Goal: Information Seeking & Learning: Compare options

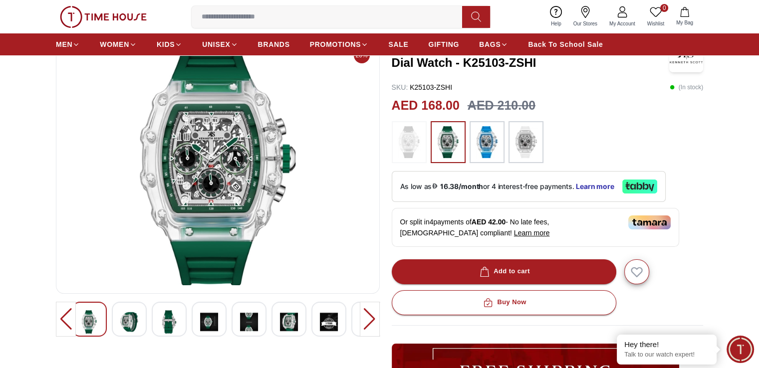
scroll to position [50, 0]
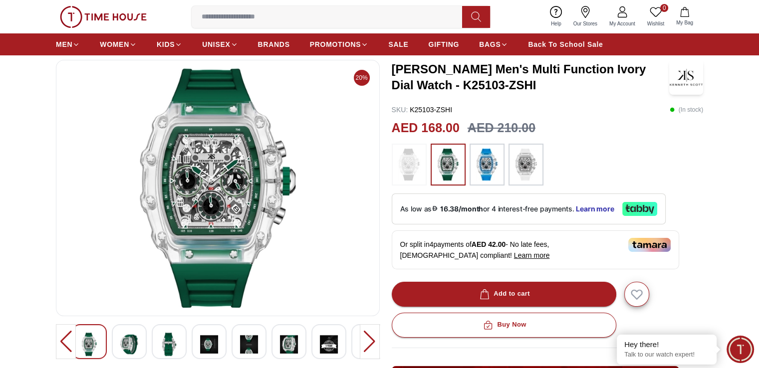
click at [411, 160] on img at bounding box center [409, 165] width 25 height 32
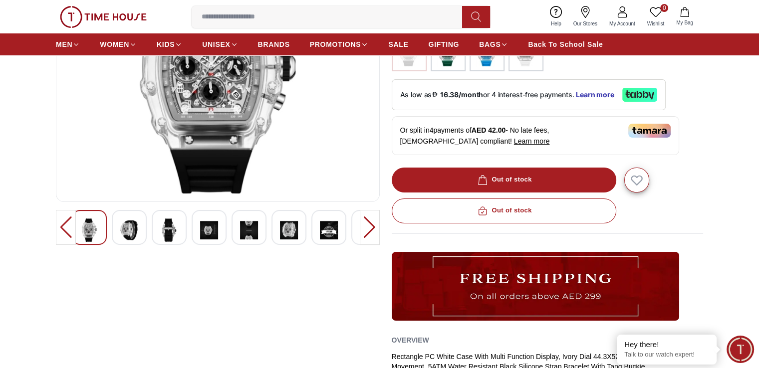
scroll to position [200, 0]
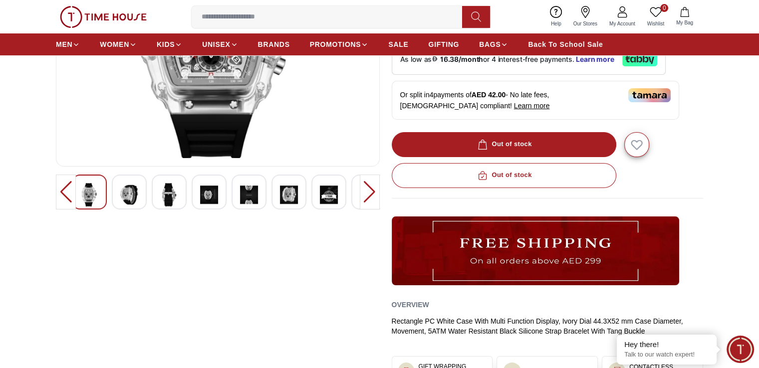
click at [141, 190] on div at bounding box center [129, 192] width 35 height 35
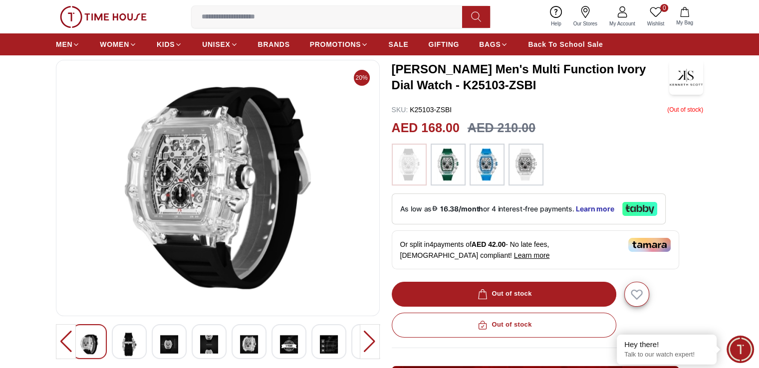
scroll to position [100, 0]
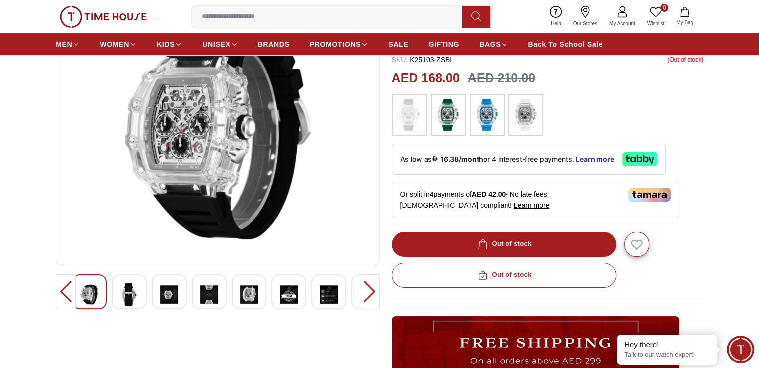
click at [119, 292] on div at bounding box center [129, 292] width 35 height 35
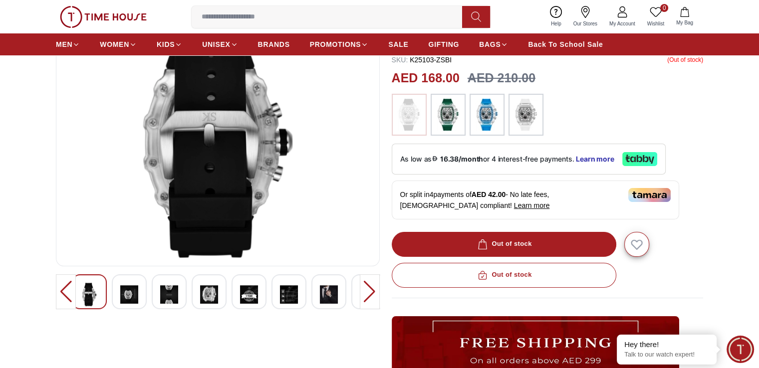
click at [144, 291] on div at bounding box center [129, 292] width 35 height 35
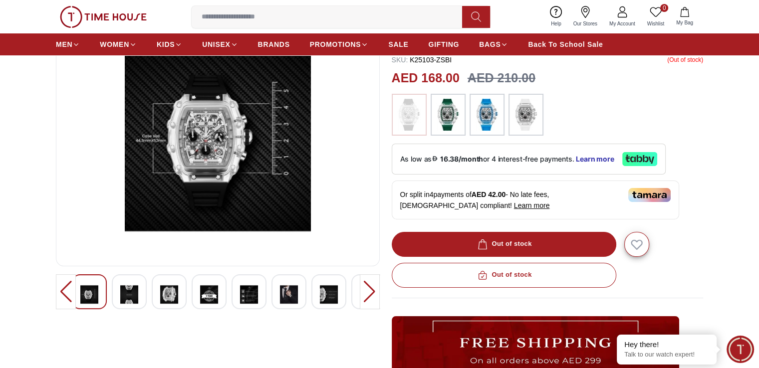
click at [134, 290] on img at bounding box center [129, 294] width 18 height 23
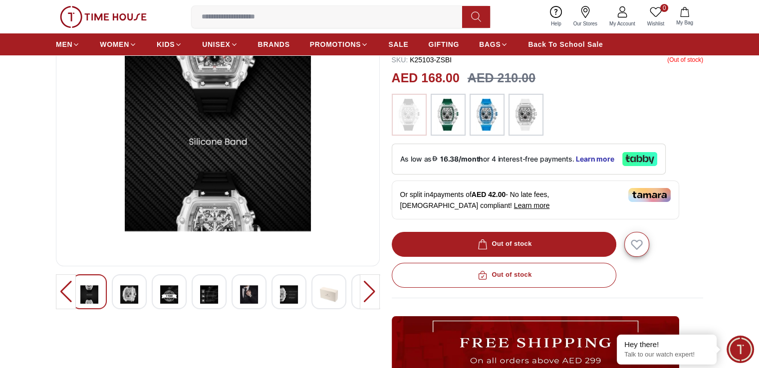
click at [167, 290] on img at bounding box center [169, 294] width 18 height 23
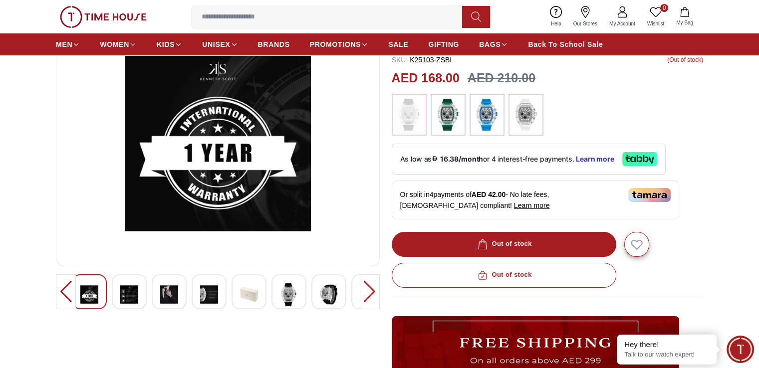
click at [178, 290] on img at bounding box center [169, 294] width 18 height 23
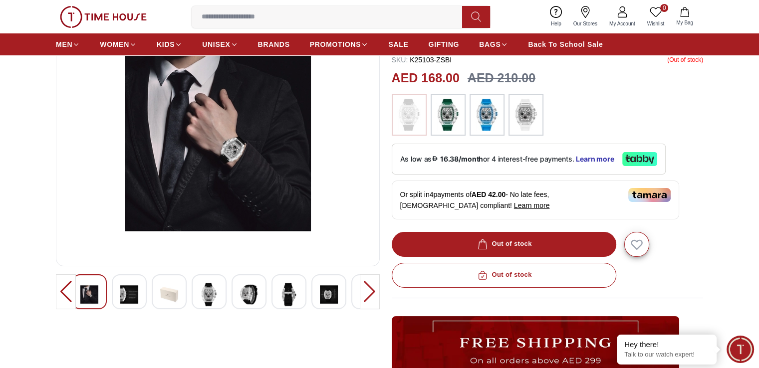
click at [240, 294] on img at bounding box center [249, 294] width 18 height 23
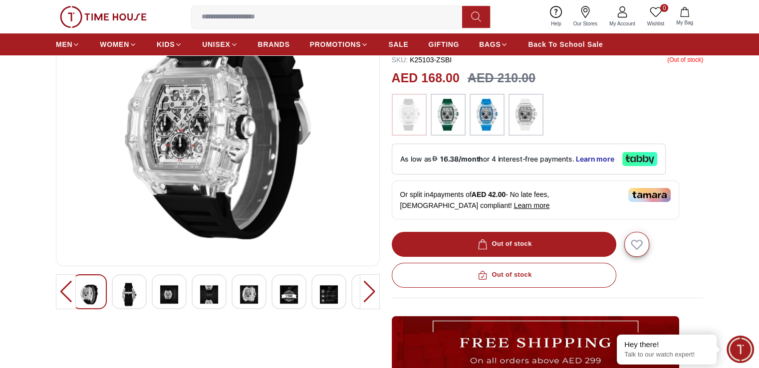
click at [283, 293] on img at bounding box center [289, 294] width 18 height 23
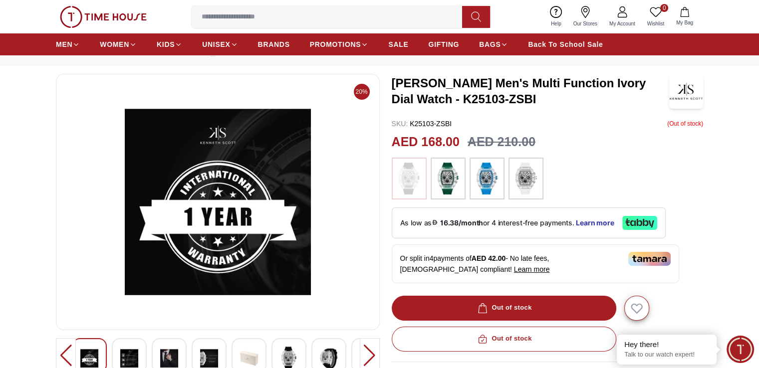
scroll to position [0, 0]
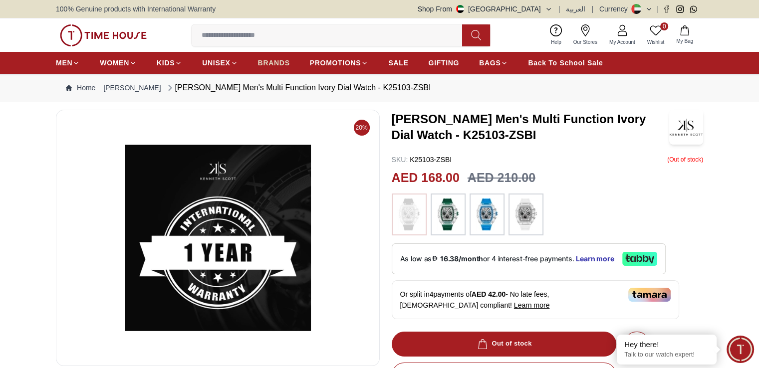
click at [279, 60] on span "BRANDS" at bounding box center [274, 63] width 32 height 10
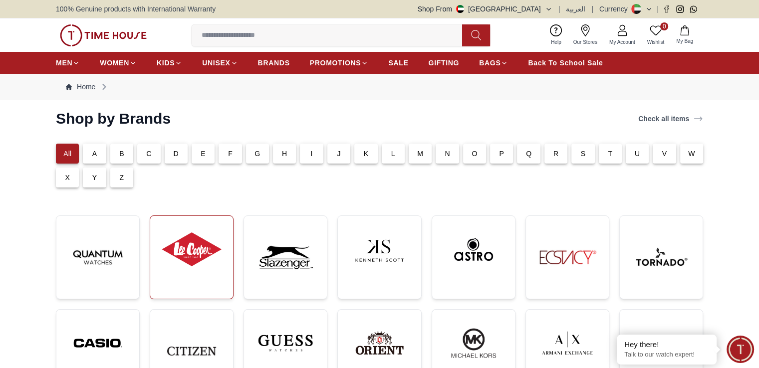
click at [191, 259] on img at bounding box center [191, 249] width 67 height 51
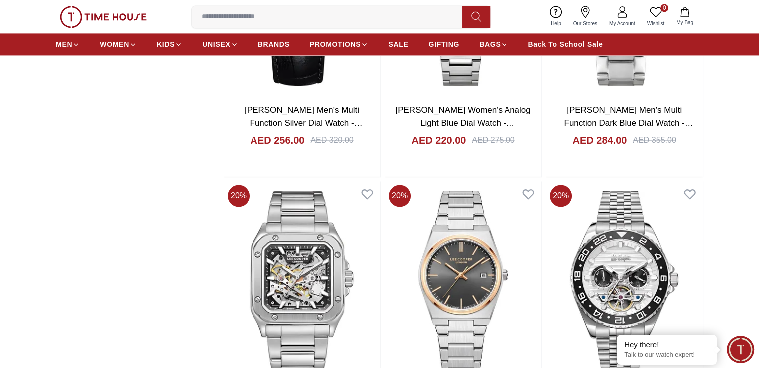
scroll to position [1548, 0]
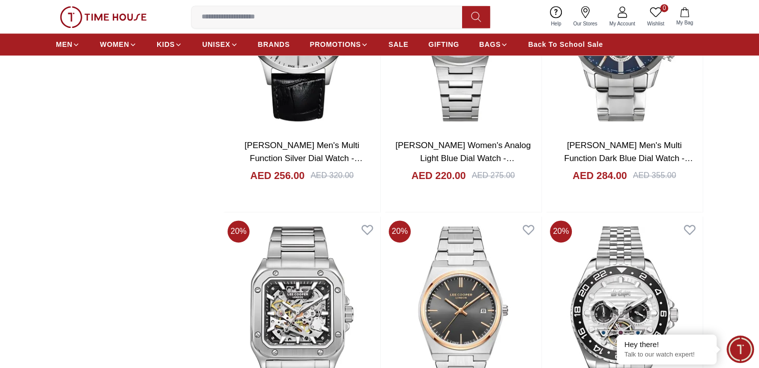
scroll to position [1448, 0]
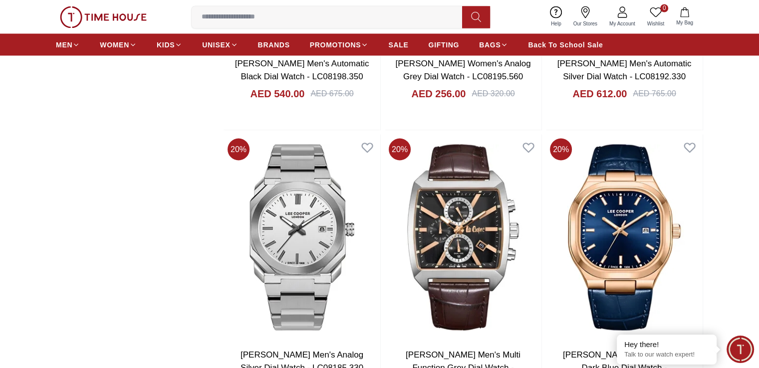
scroll to position [1897, 0]
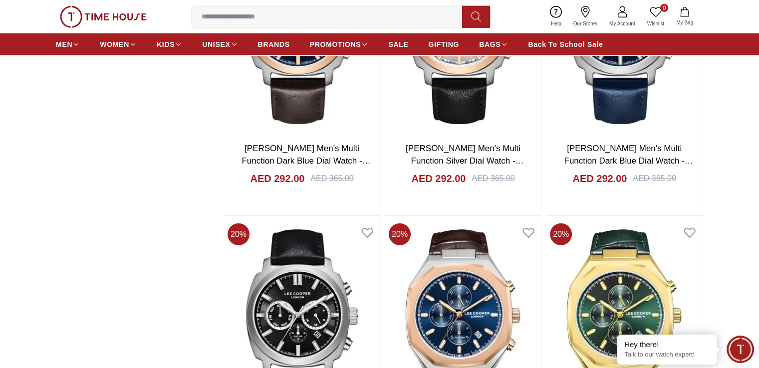
scroll to position [2796, 0]
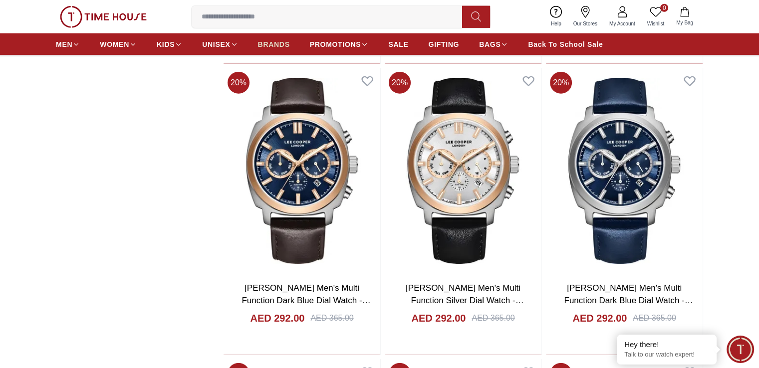
click at [267, 46] on span "BRANDS" at bounding box center [274, 44] width 32 height 10
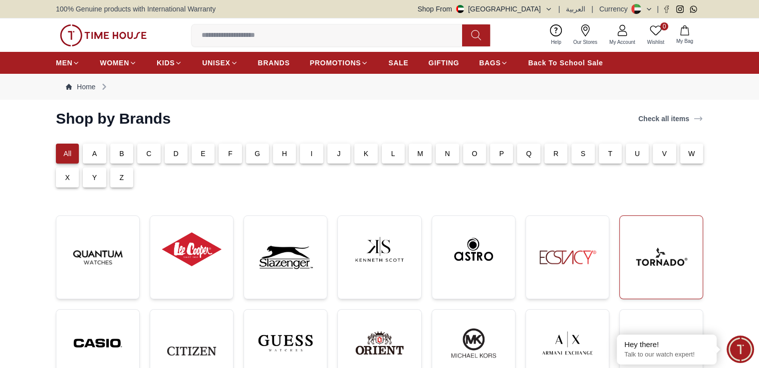
click at [650, 254] on img at bounding box center [661, 257] width 67 height 67
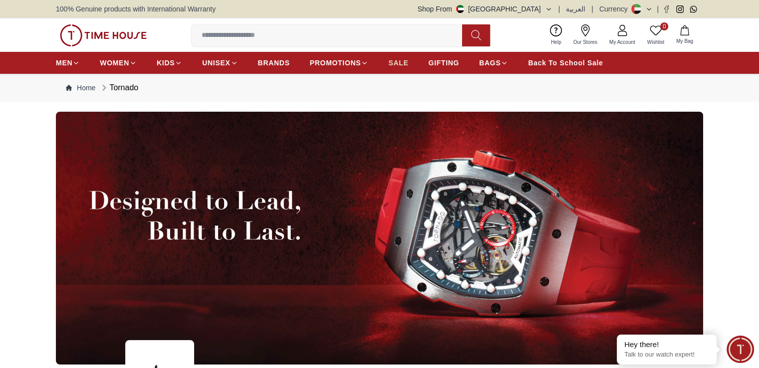
click at [395, 63] on span "SALE" at bounding box center [398, 63] width 20 height 10
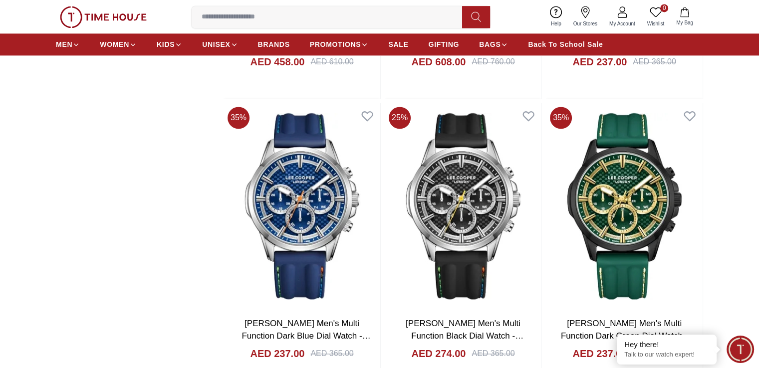
scroll to position [1448, 0]
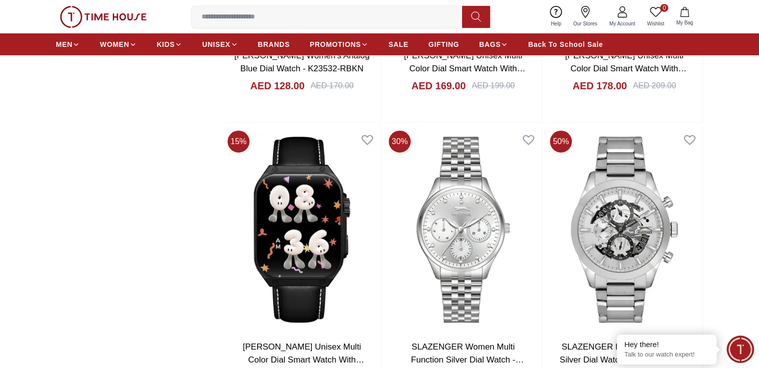
scroll to position [3495, 0]
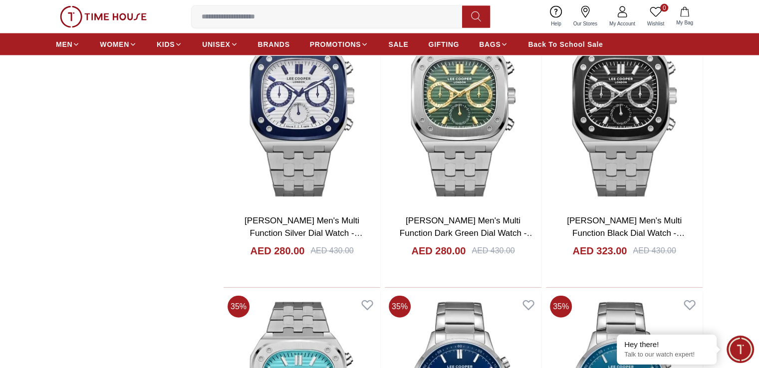
scroll to position [1947, 0]
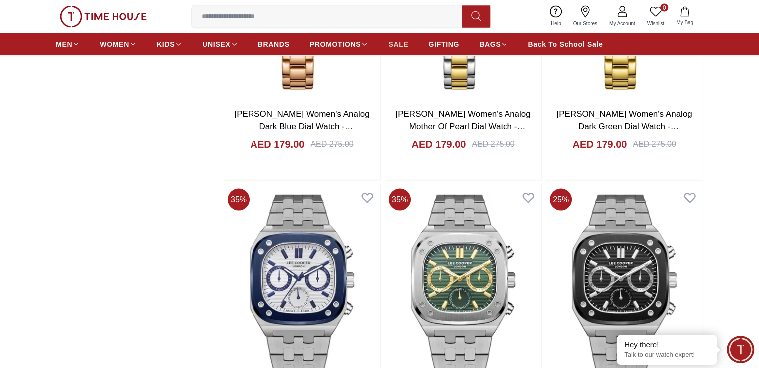
click at [393, 43] on span "SALE" at bounding box center [398, 44] width 20 height 10
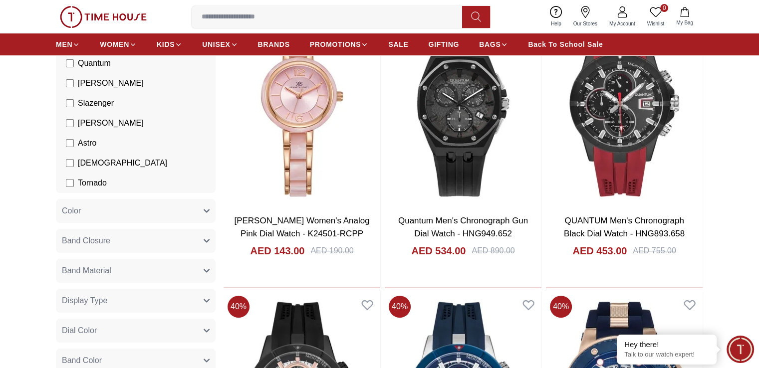
scroll to position [250, 0]
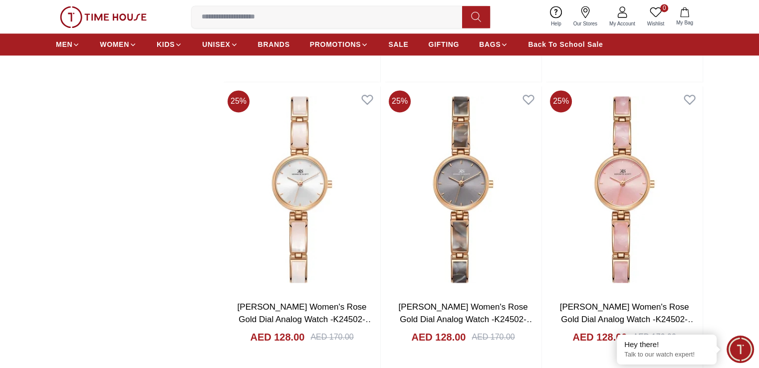
scroll to position [1548, 0]
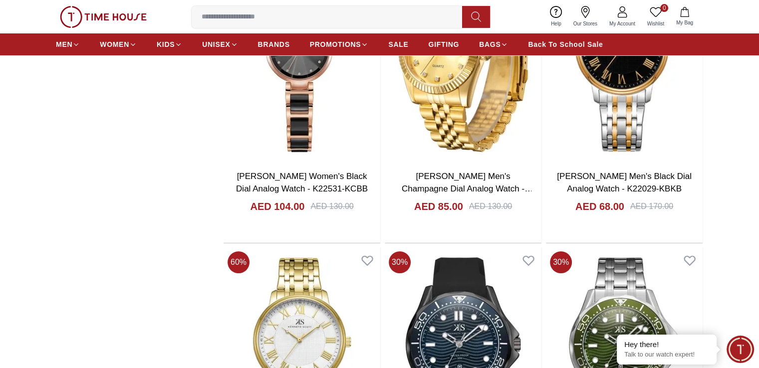
scroll to position [3944, 0]
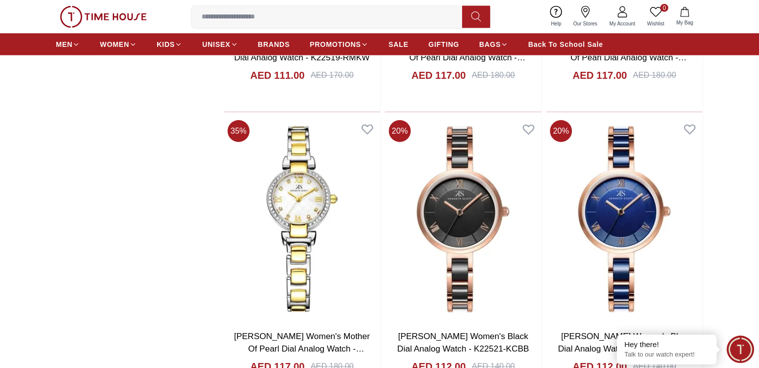
scroll to position [6540, 0]
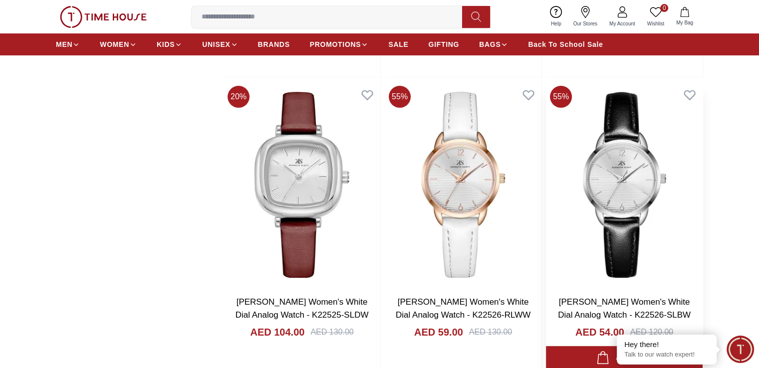
scroll to position [7888, 0]
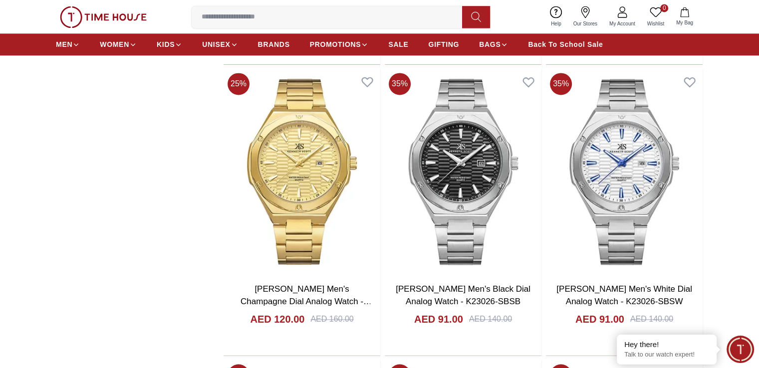
scroll to position [9086, 0]
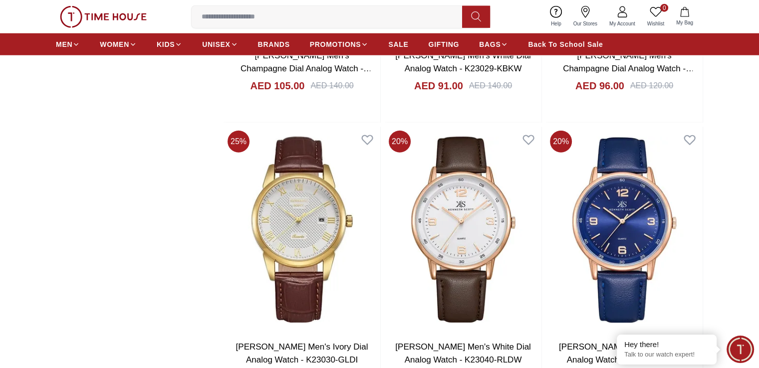
scroll to position [10234, 0]
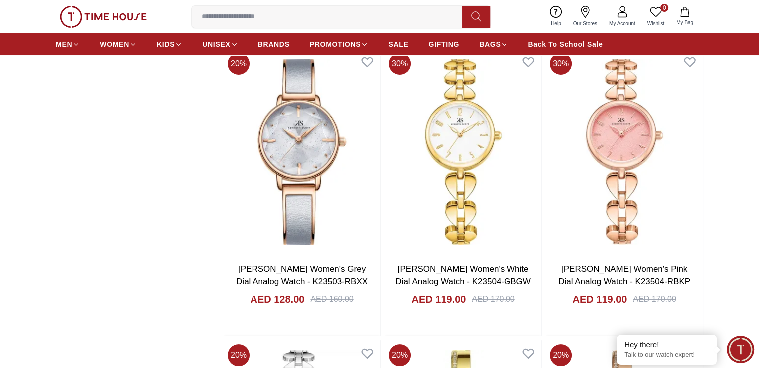
scroll to position [11582, 0]
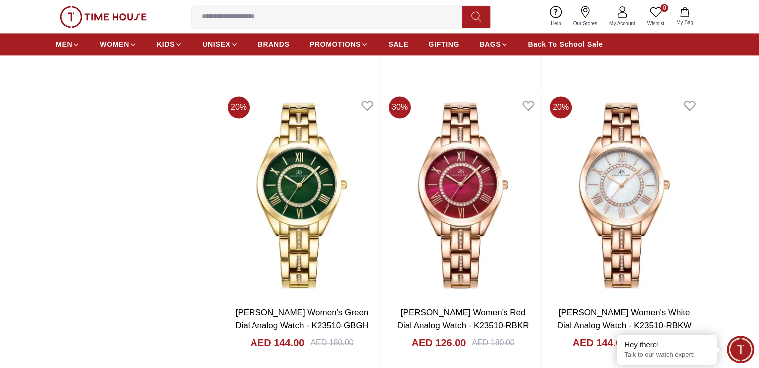
scroll to position [12830, 0]
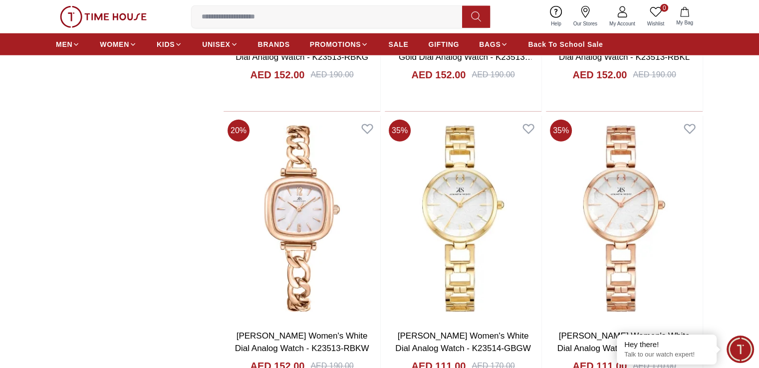
scroll to position [13979, 0]
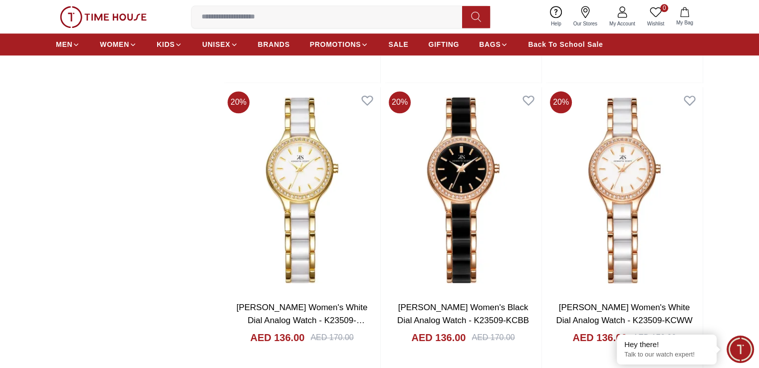
scroll to position [12531, 0]
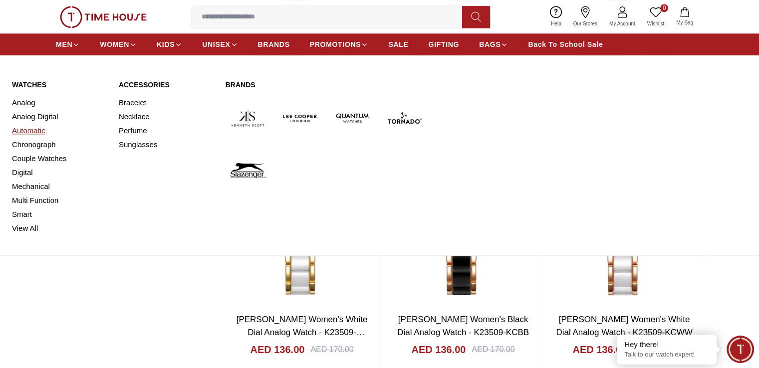
click at [35, 130] on link "Automatic" at bounding box center [59, 131] width 95 height 14
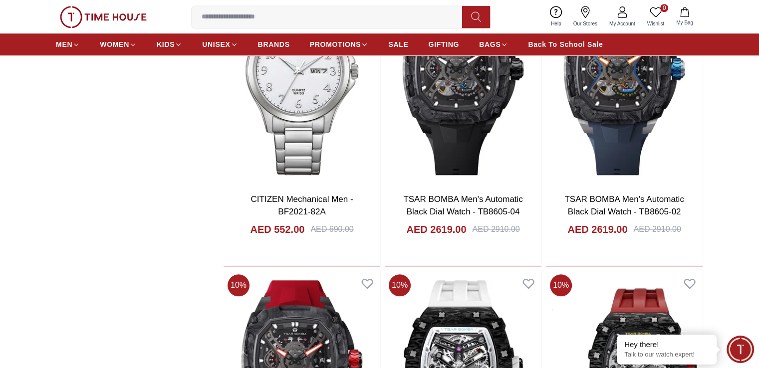
scroll to position [1098, 0]
